Goal: Task Accomplishment & Management: Use online tool/utility

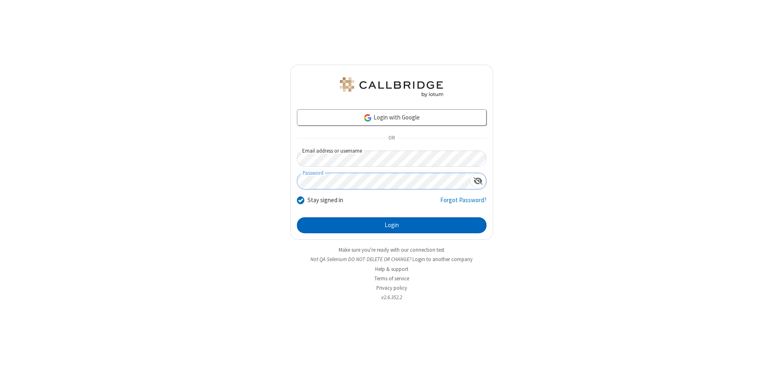
click at [391, 225] on button "Login" at bounding box center [392, 225] width 190 height 16
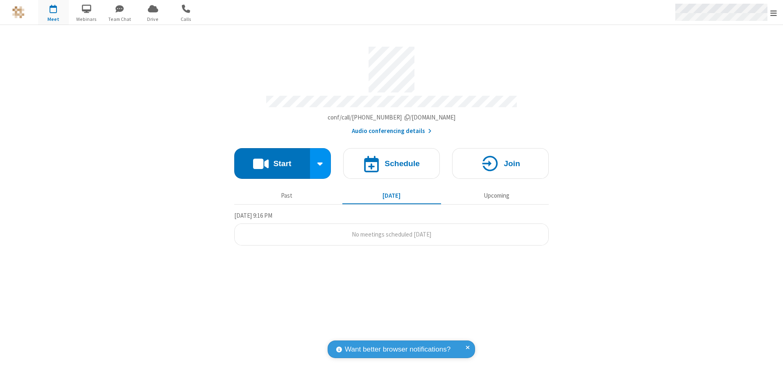
click at [774, 13] on span "Open menu" at bounding box center [773, 13] width 7 height 8
click at [53, 12] on span "button" at bounding box center [53, 9] width 31 height 14
click at [391, 161] on h4 "Schedule" at bounding box center [402, 164] width 35 height 8
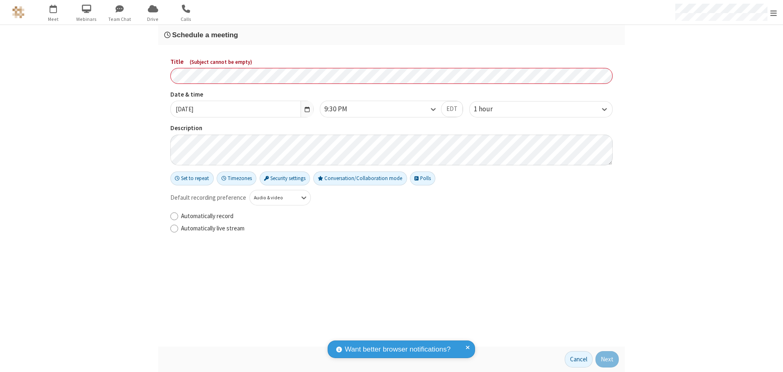
click at [391, 35] on h3 "Schedule a meeting" at bounding box center [391, 35] width 455 height 8
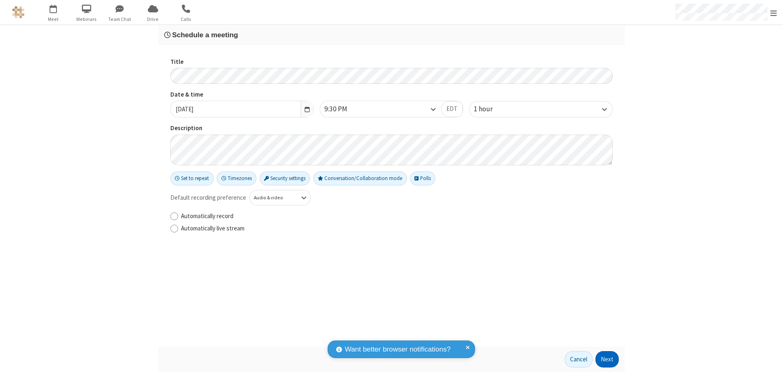
click at [607, 360] on button "Next" at bounding box center [606, 359] width 23 height 16
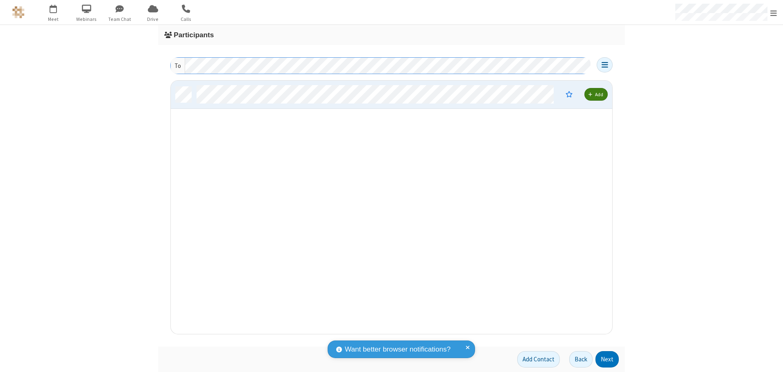
scroll to position [247, 435]
click at [607, 360] on button "Next" at bounding box center [606, 359] width 23 height 16
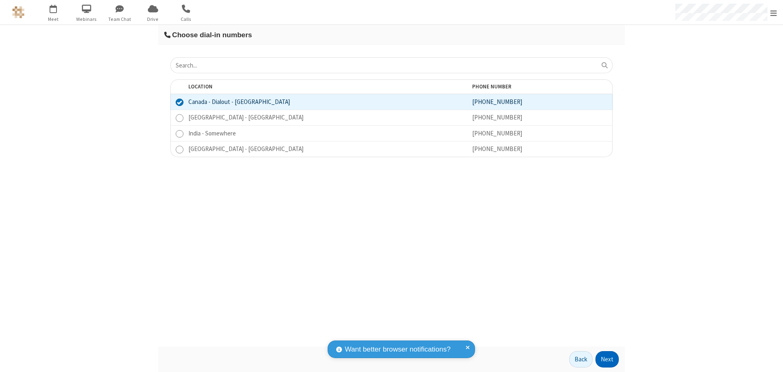
click at [607, 360] on button "Next" at bounding box center [606, 359] width 23 height 16
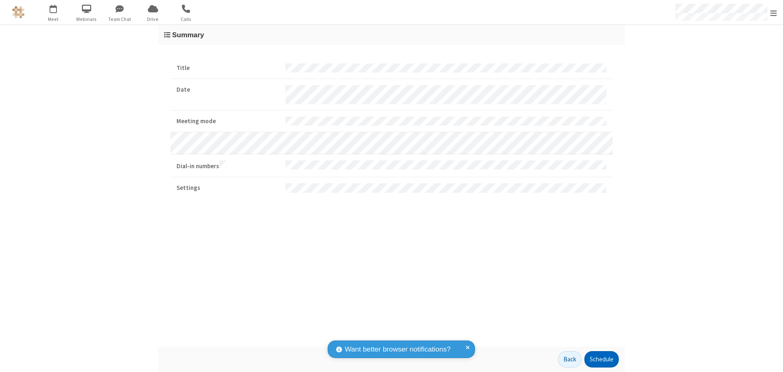
click at [601, 360] on button "Schedule" at bounding box center [601, 359] width 34 height 16
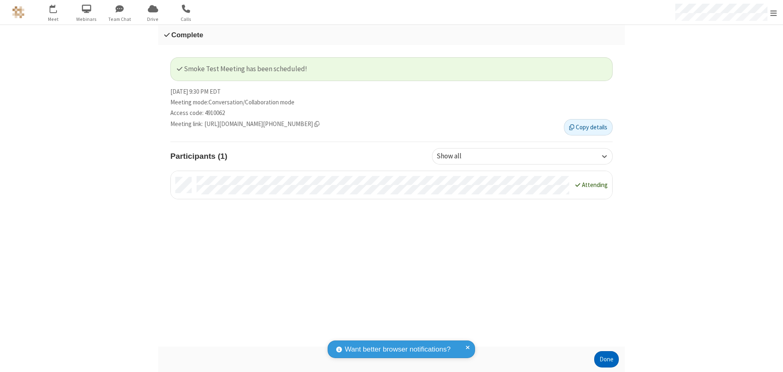
click at [606, 360] on button "Done" at bounding box center [606, 359] width 25 height 16
